Goal: Find specific fact: Find specific fact

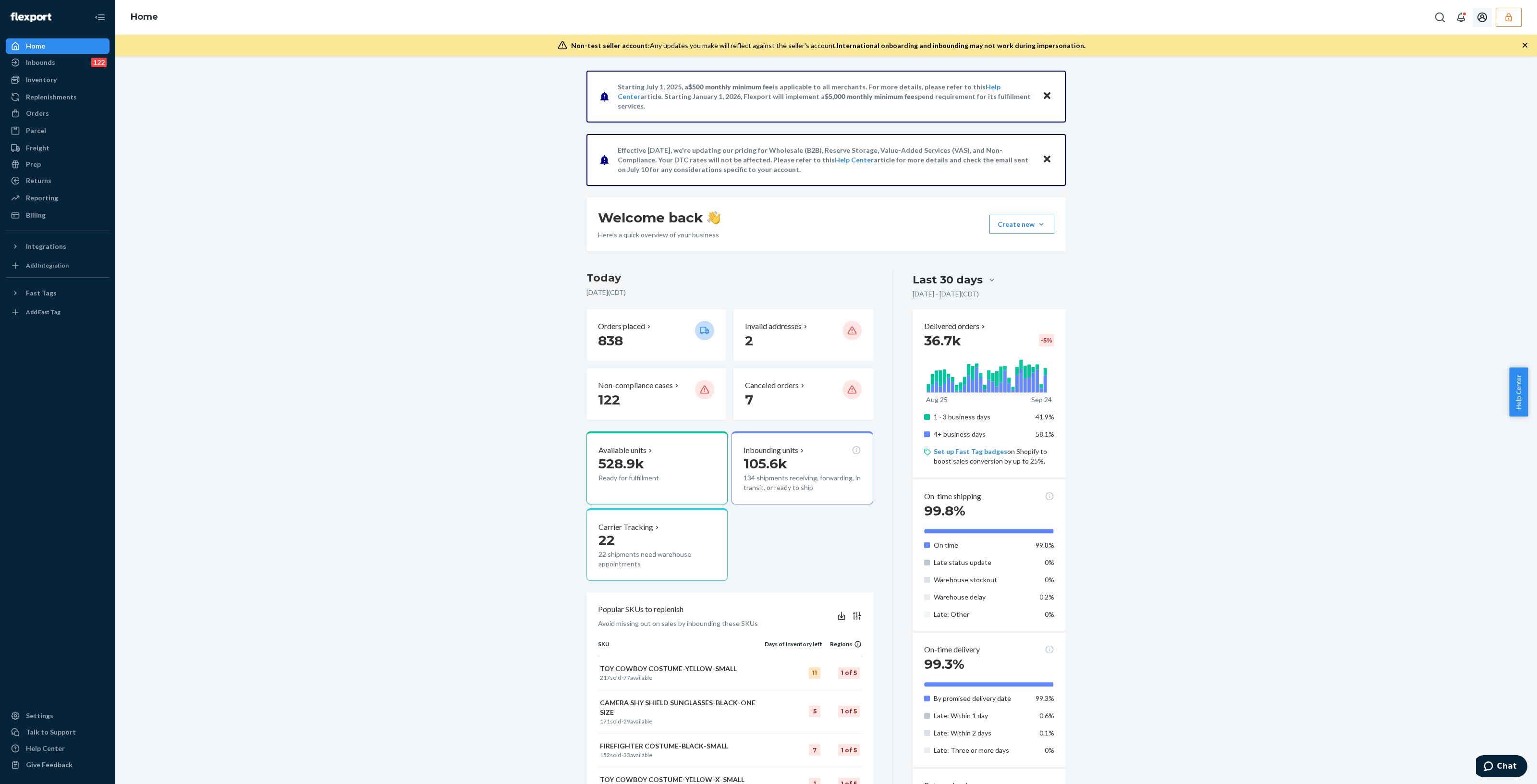
click at [1512, 14] on icon "button" at bounding box center [1508, 17] width 10 height 10
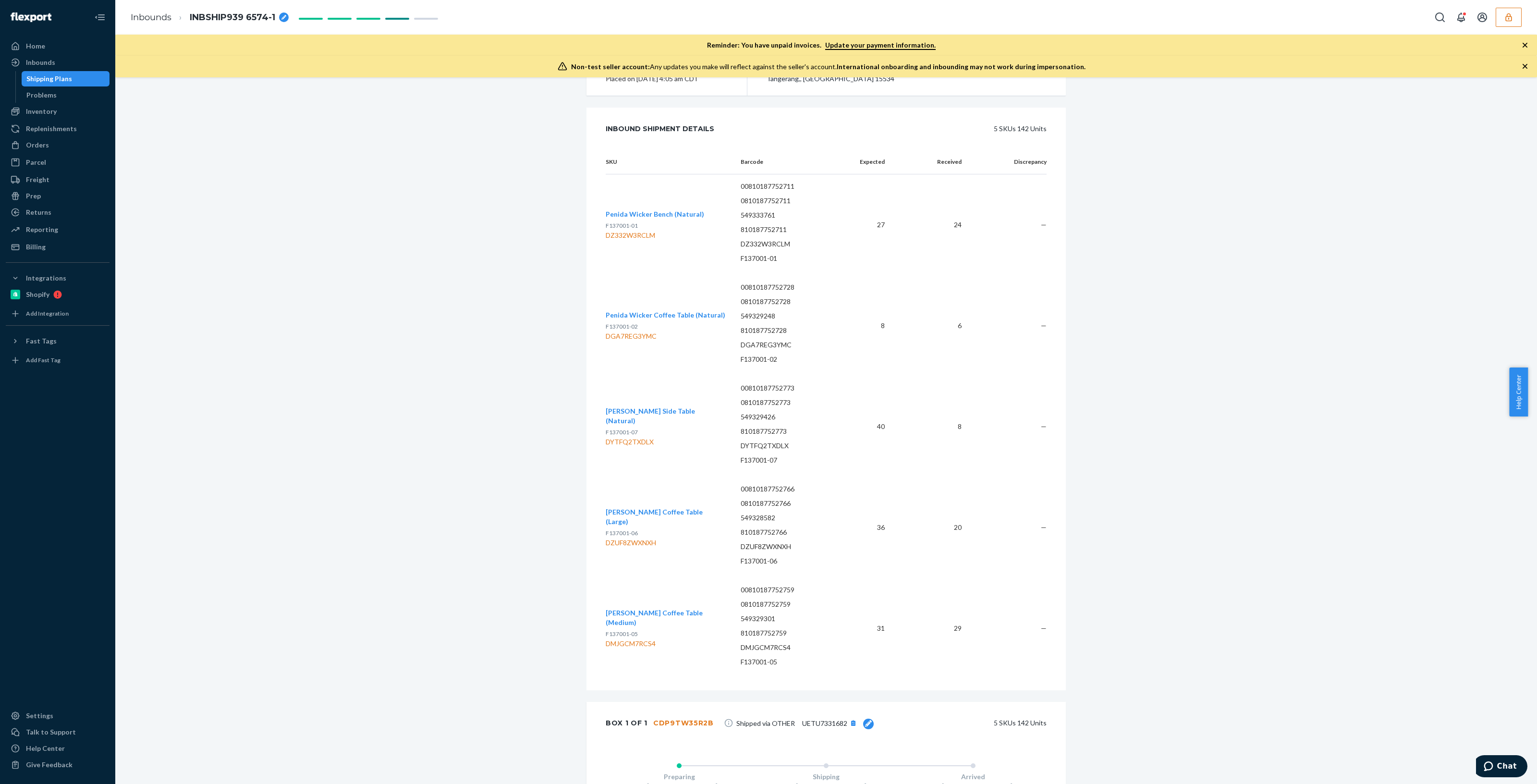
scroll to position [180, 0]
click at [759, 541] on p "DZUF8ZWXNXH" at bounding box center [788, 545] width 95 height 10
click at [759, 543] on p "DZUF8ZWXNXH" at bounding box center [788, 545] width 95 height 10
copy p "DZUF8ZWXNXH"
